Goal: Find specific page/section: Find specific page/section

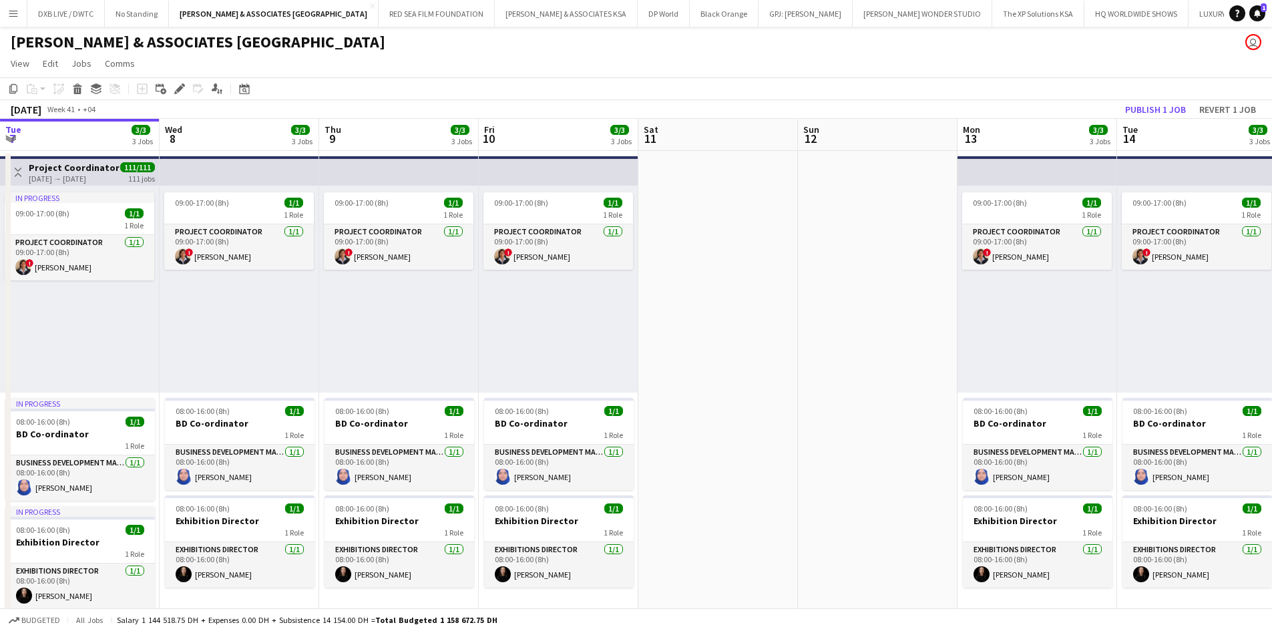
scroll to position [0, 324]
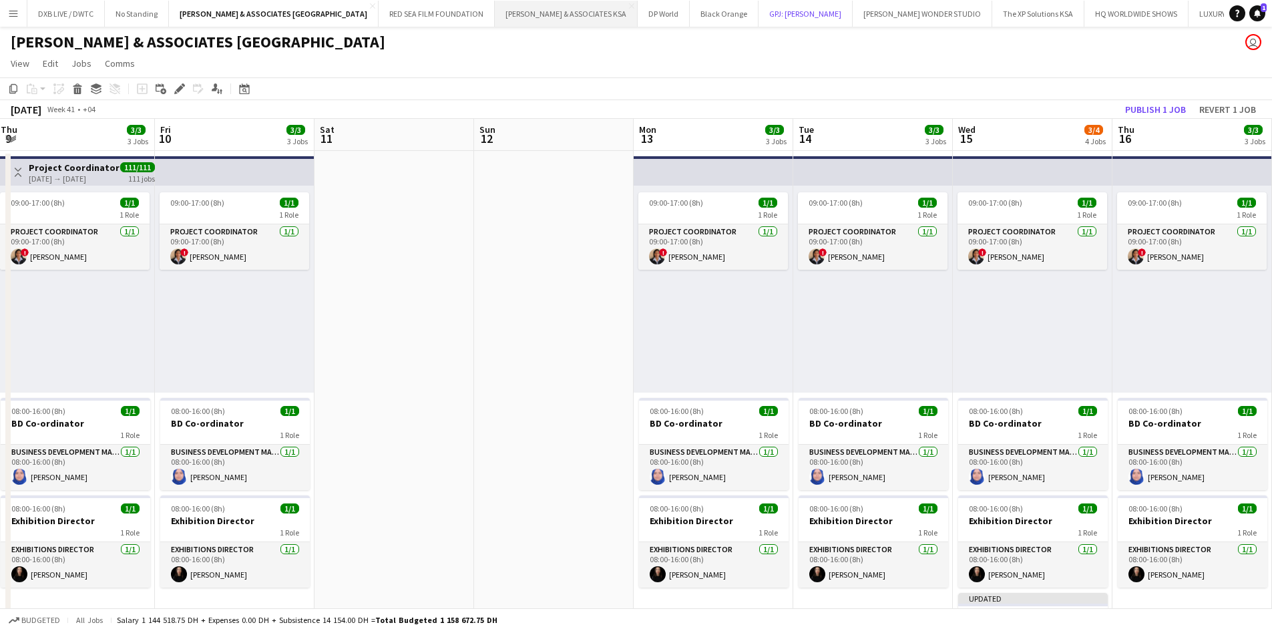
drag, startPoint x: 745, startPoint y: 16, endPoint x: 489, endPoint y: 18, distance: 255.8
click at [489, 18] on div "DXB LIVE / DWTC Close No Standing Close RICHARD ATTIAS & ASSOCIATES UAE Close R…" at bounding box center [625, 13] width 1197 height 27
click at [15, 17] on app-icon "Menu" at bounding box center [13, 13] width 11 height 11
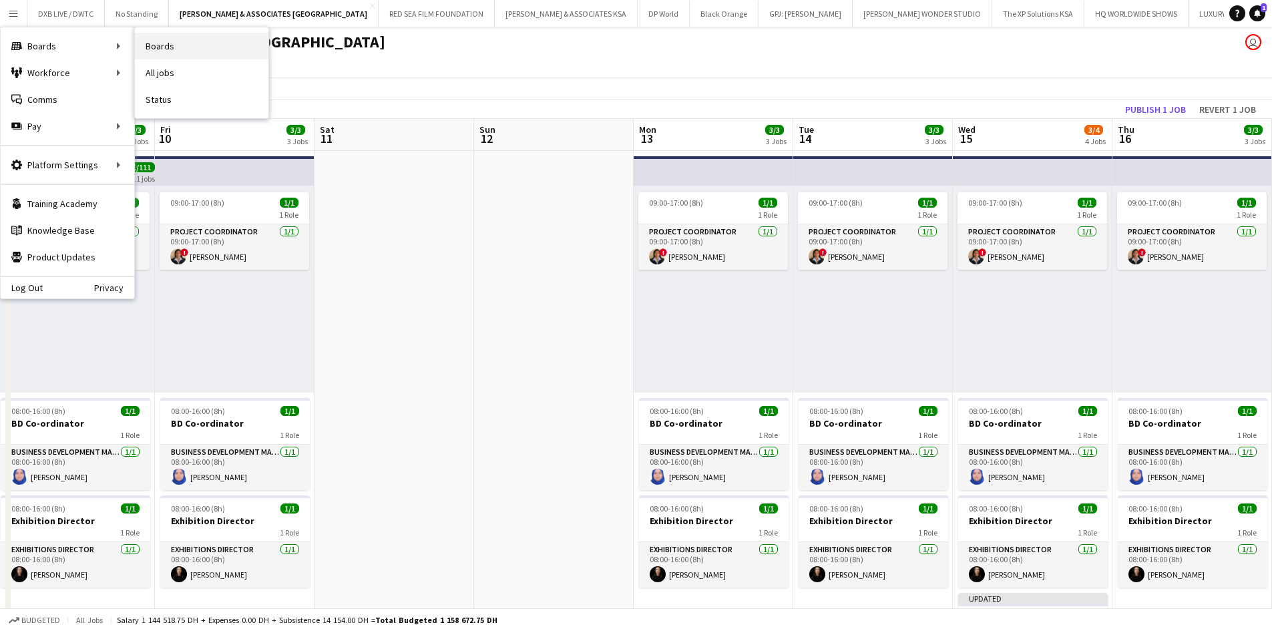
click at [248, 41] on link "Boards" at bounding box center [202, 46] width 134 height 27
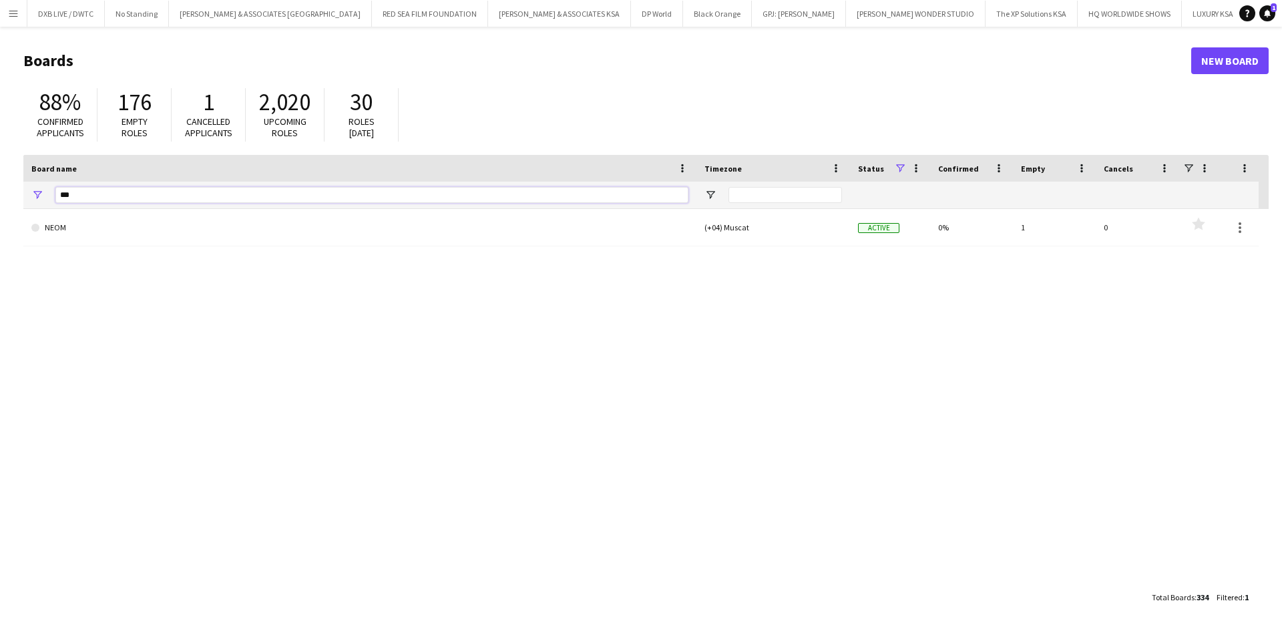
drag, startPoint x: 217, startPoint y: 200, endPoint x: 1, endPoint y: 180, distance: 216.6
click at [1, 180] on main "Boards New Board 88% Confirmed applicants 176 Empty roles 1 Cancelled applicant…" at bounding box center [641, 329] width 1282 height 604
type input "*"
type input "*****"
